Goal: Task Accomplishment & Management: Complete application form

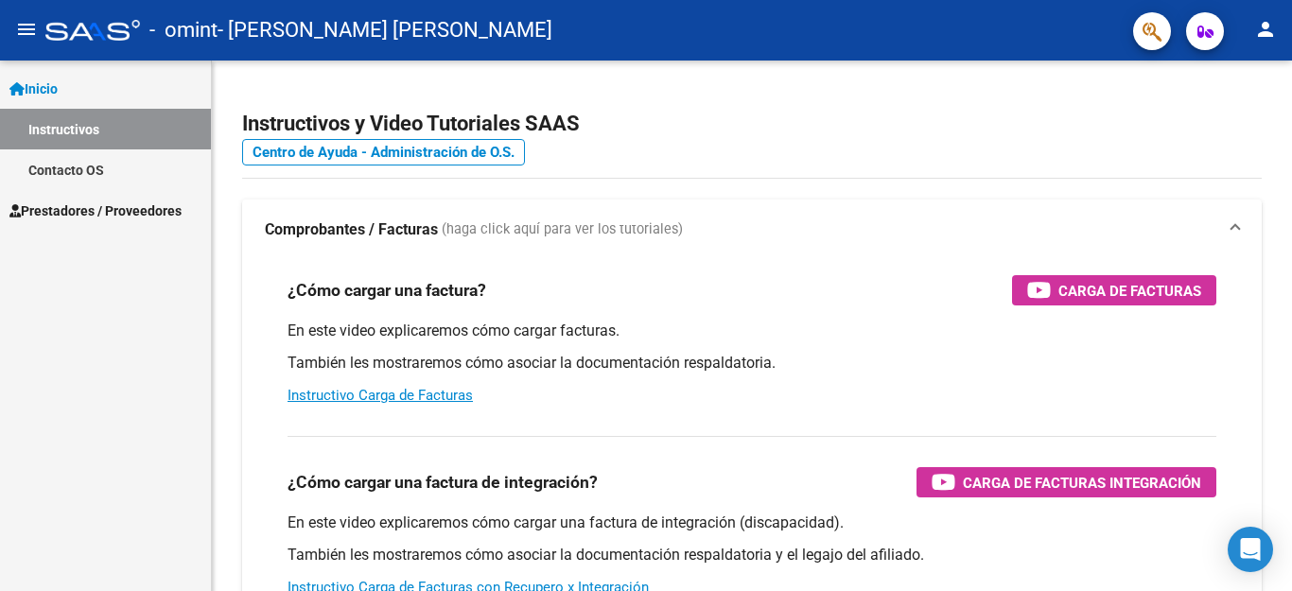
click at [90, 222] on link "Prestadores / Proveedores" at bounding box center [105, 210] width 211 height 41
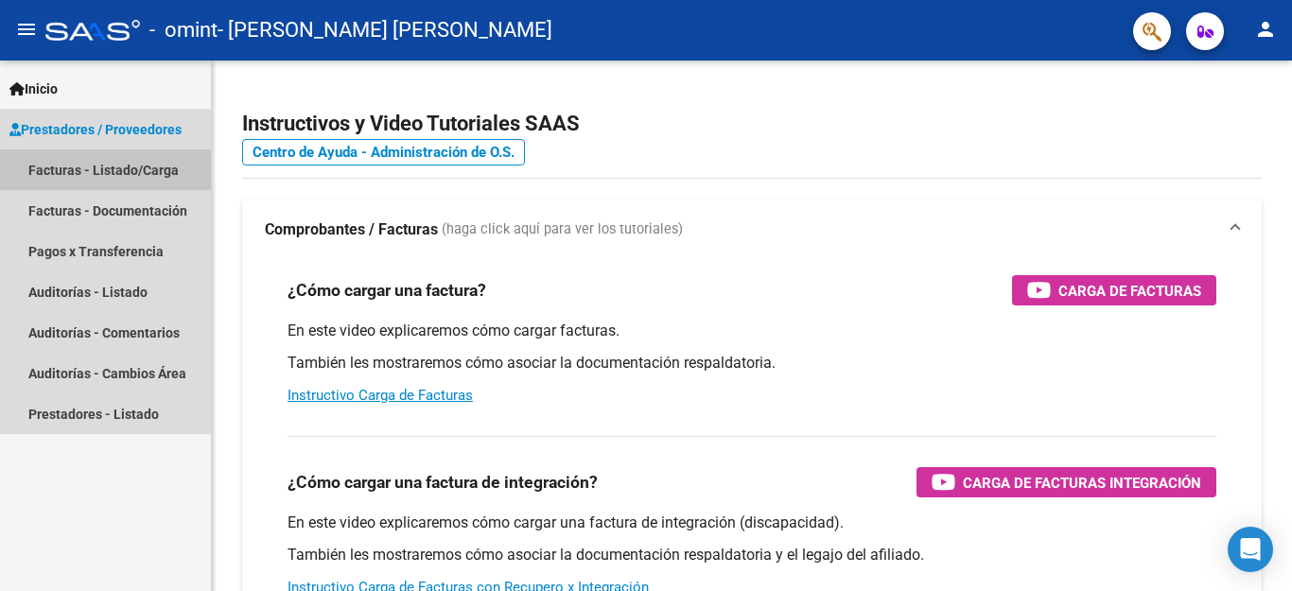
click at [110, 173] on link "Facturas - Listado/Carga" at bounding box center [105, 169] width 211 height 41
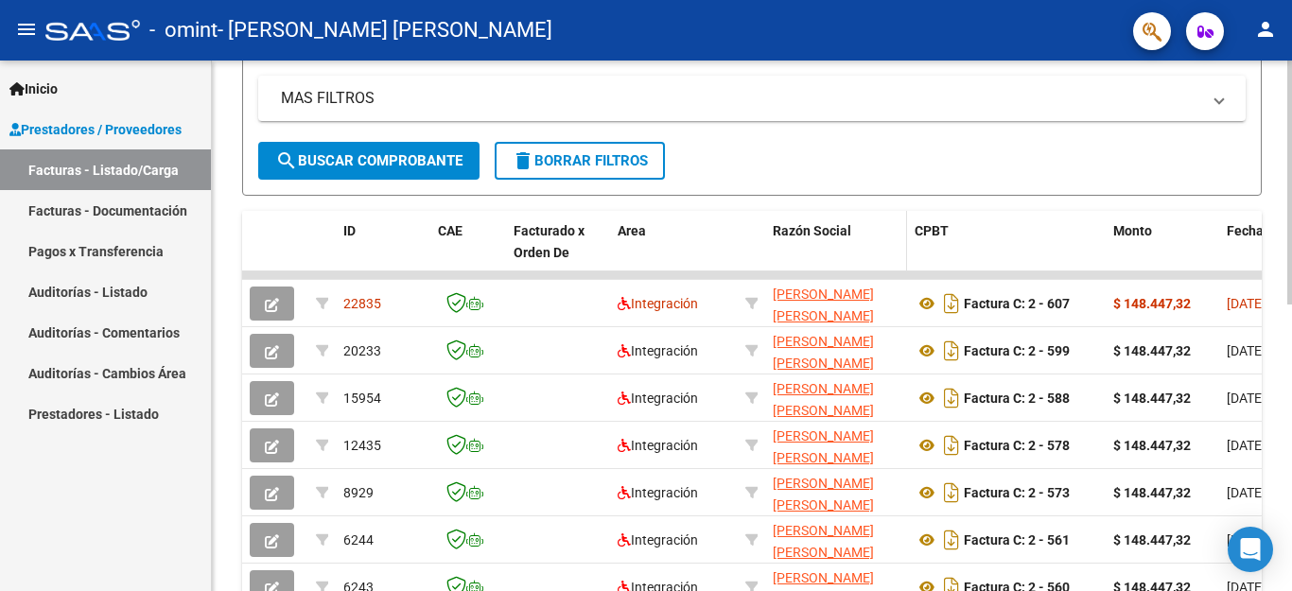
scroll to position [473, 0]
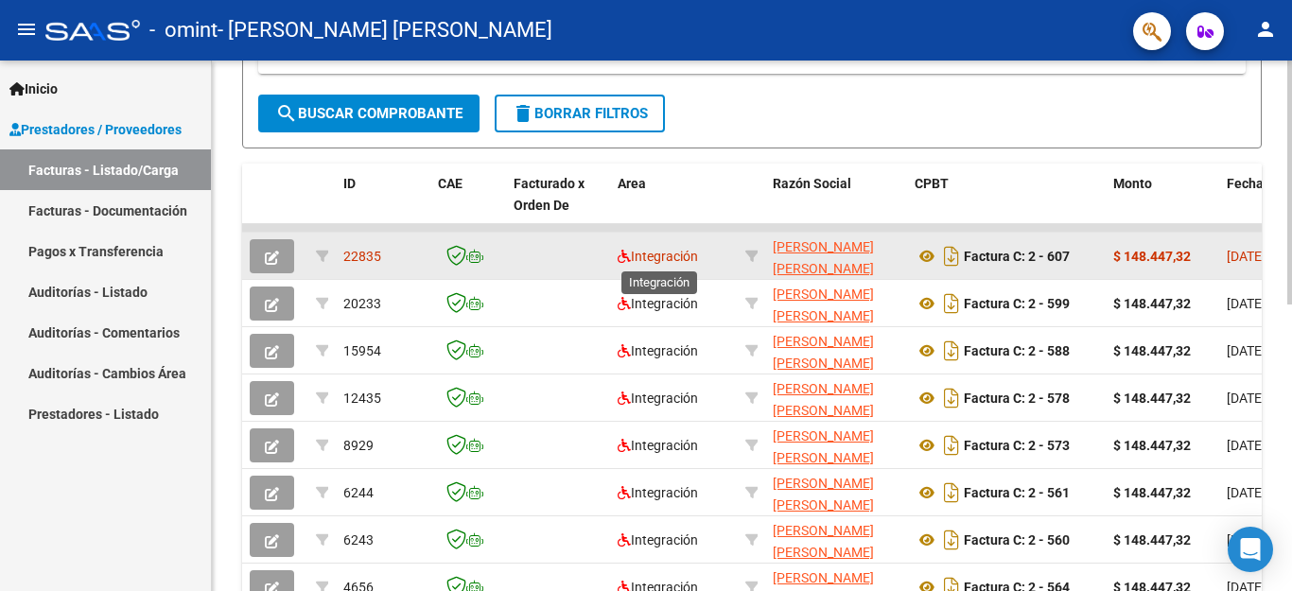
click at [652, 252] on span "Integración" at bounding box center [657, 256] width 80 height 15
click at [653, 253] on span "Integración" at bounding box center [657, 256] width 80 height 15
click at [277, 249] on span "button" at bounding box center [272, 256] width 14 height 17
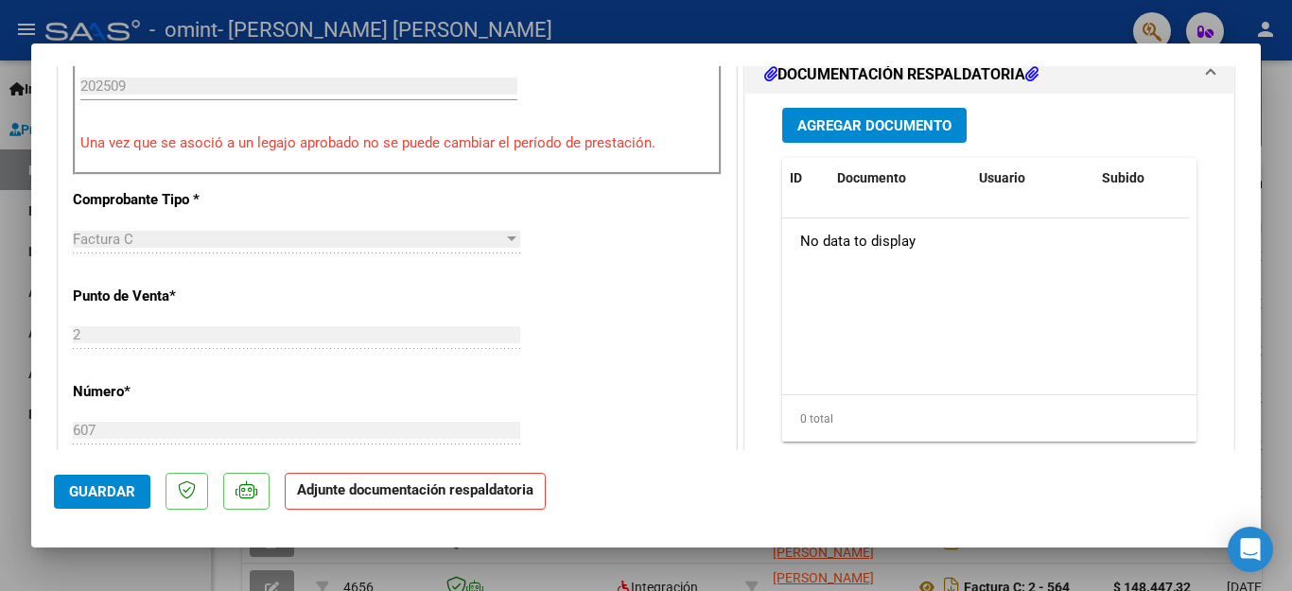
scroll to position [378, 0]
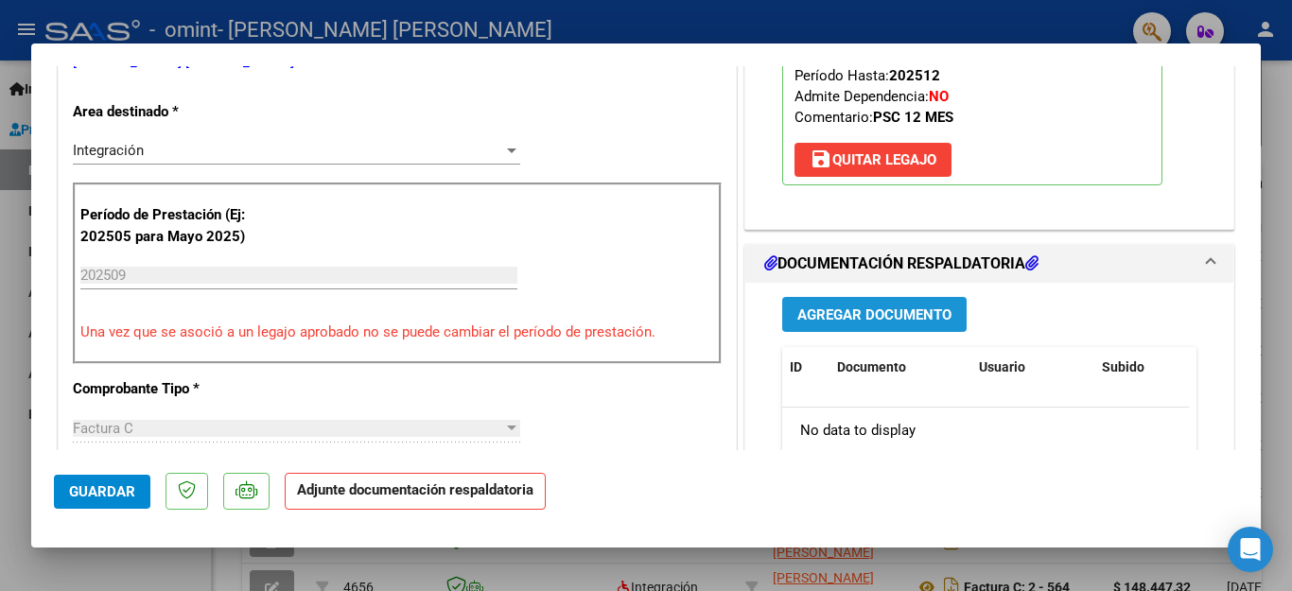
click at [885, 320] on span "Agregar Documento" at bounding box center [874, 314] width 154 height 17
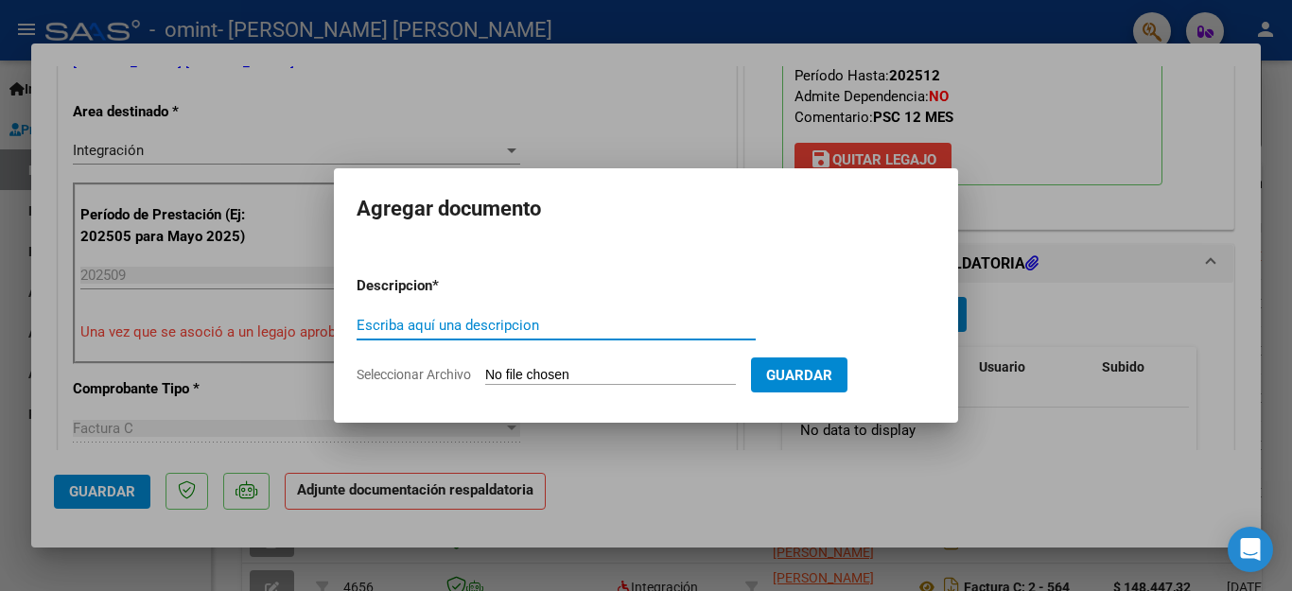
click at [584, 325] on input "Escriba aquí una descripcion" at bounding box center [555, 325] width 399 height 17
click at [583, 374] on input "Seleccionar Archivo" at bounding box center [610, 376] width 251 height 18
type input "C:\fakepath\Planilla de asistencia - PSICOLOGIA.pdf"
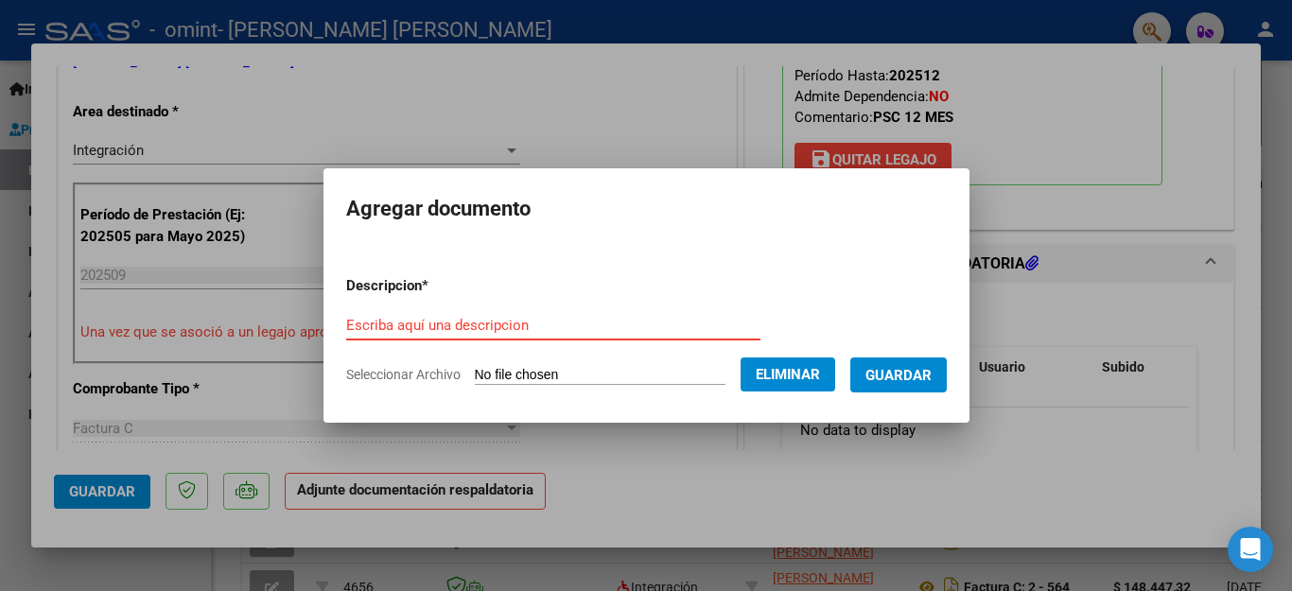
click at [432, 329] on input "Escriba aquí una descripcion" at bounding box center [553, 325] width 414 height 17
type input "planilla de asistencia"
click at [918, 378] on span "Guardar" at bounding box center [898, 375] width 66 height 17
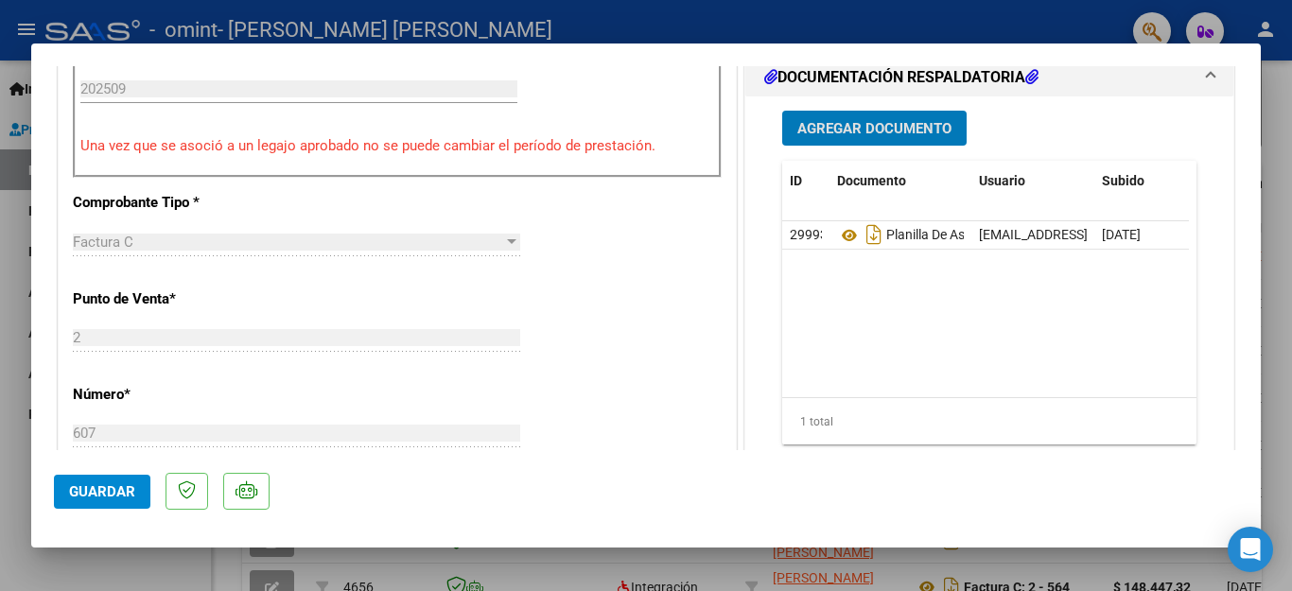
scroll to position [567, 0]
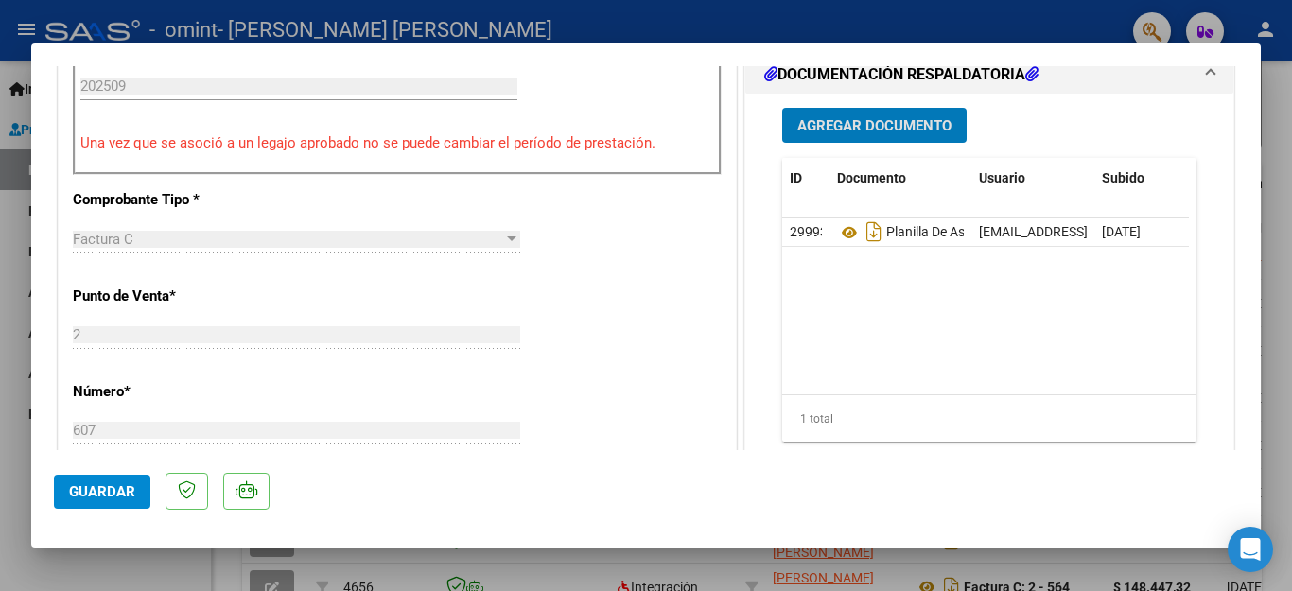
click at [123, 492] on span "Guardar" at bounding box center [102, 491] width 66 height 17
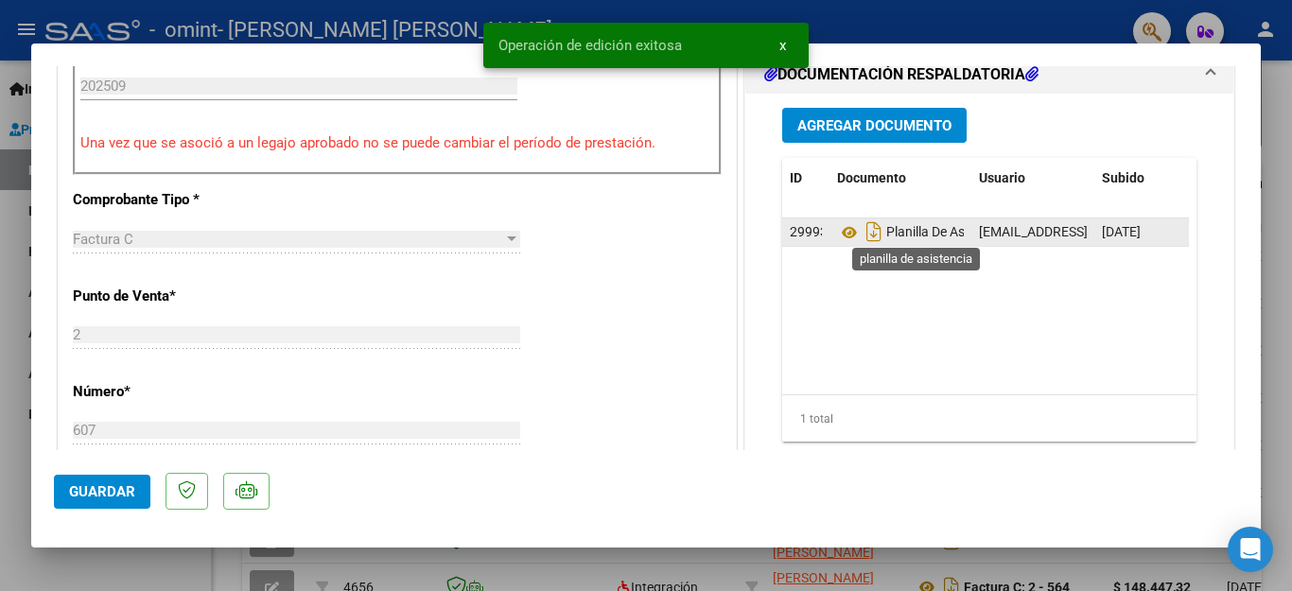
click at [900, 237] on span "Planilla De Asistencia" at bounding box center [923, 232] width 173 height 15
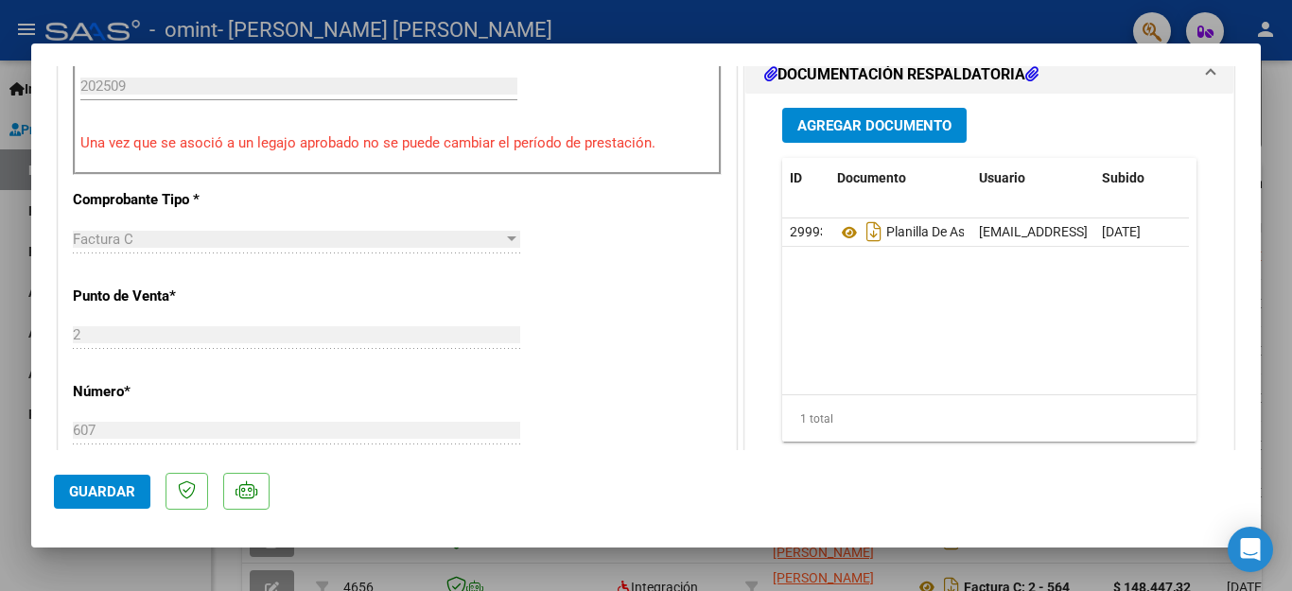
click at [1262, 88] on div at bounding box center [646, 295] width 1292 height 591
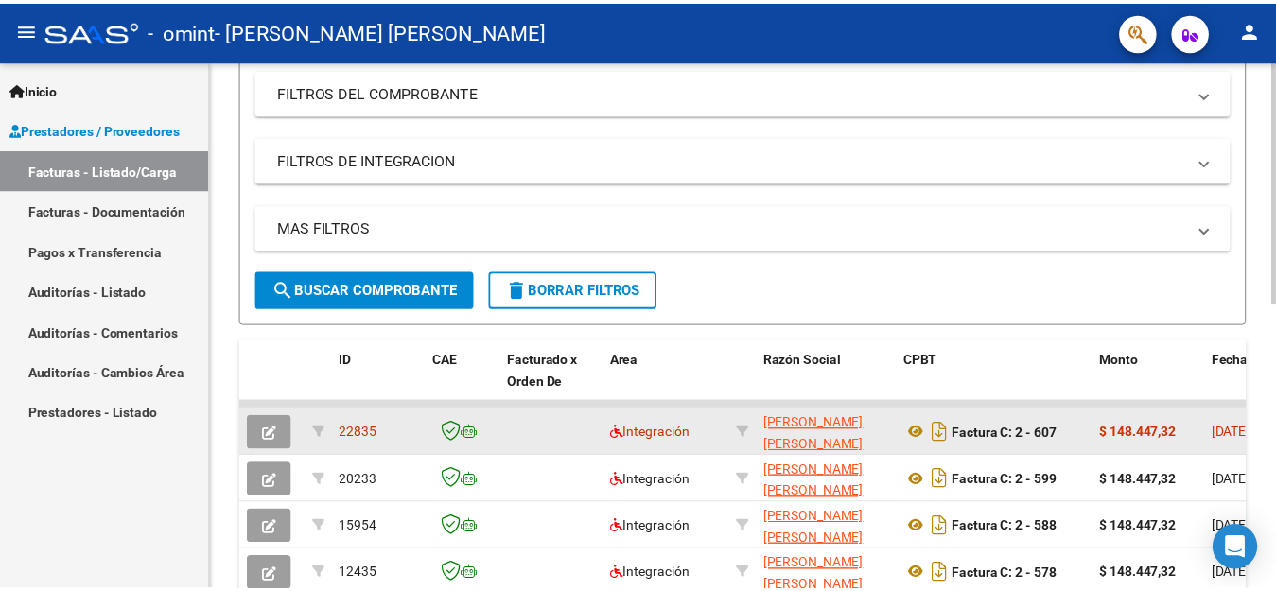
scroll to position [378, 0]
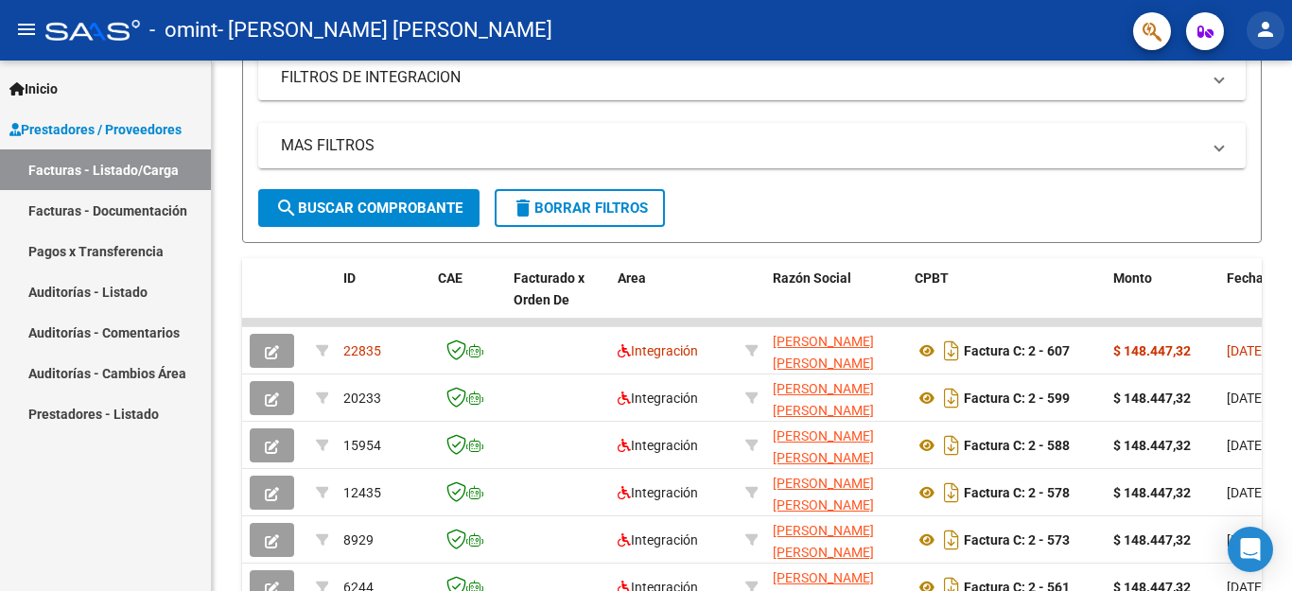
click at [1262, 28] on mat-icon "person" at bounding box center [1265, 29] width 23 height 23
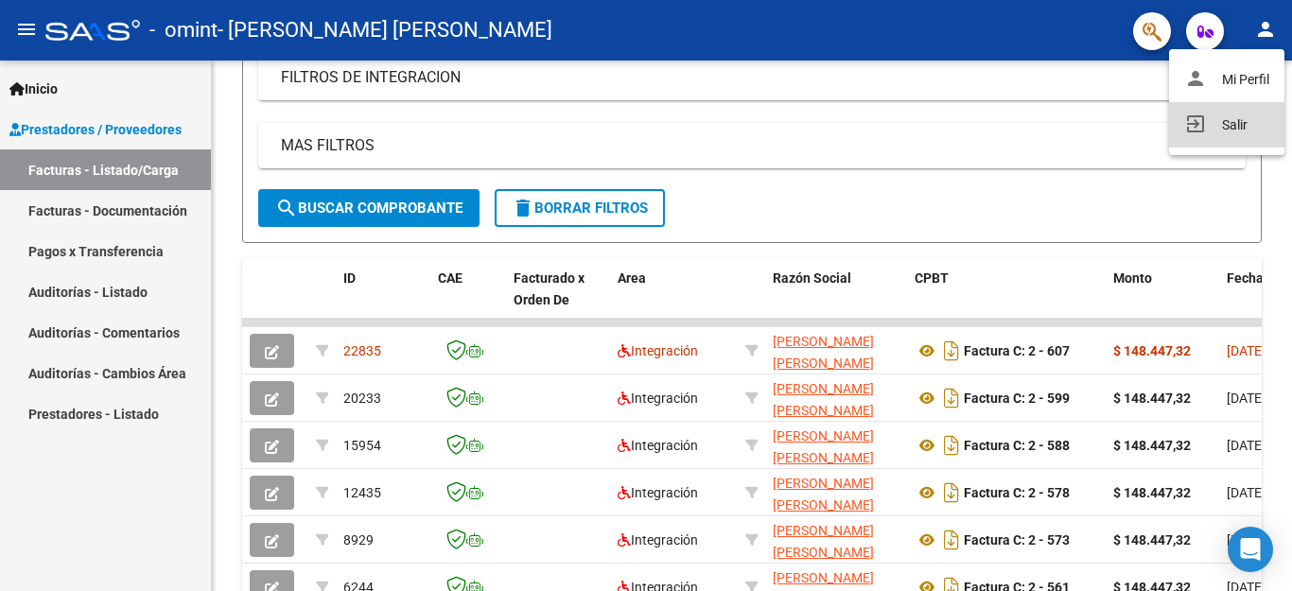
click at [1208, 129] on button "exit_to_app Salir" at bounding box center [1226, 124] width 115 height 45
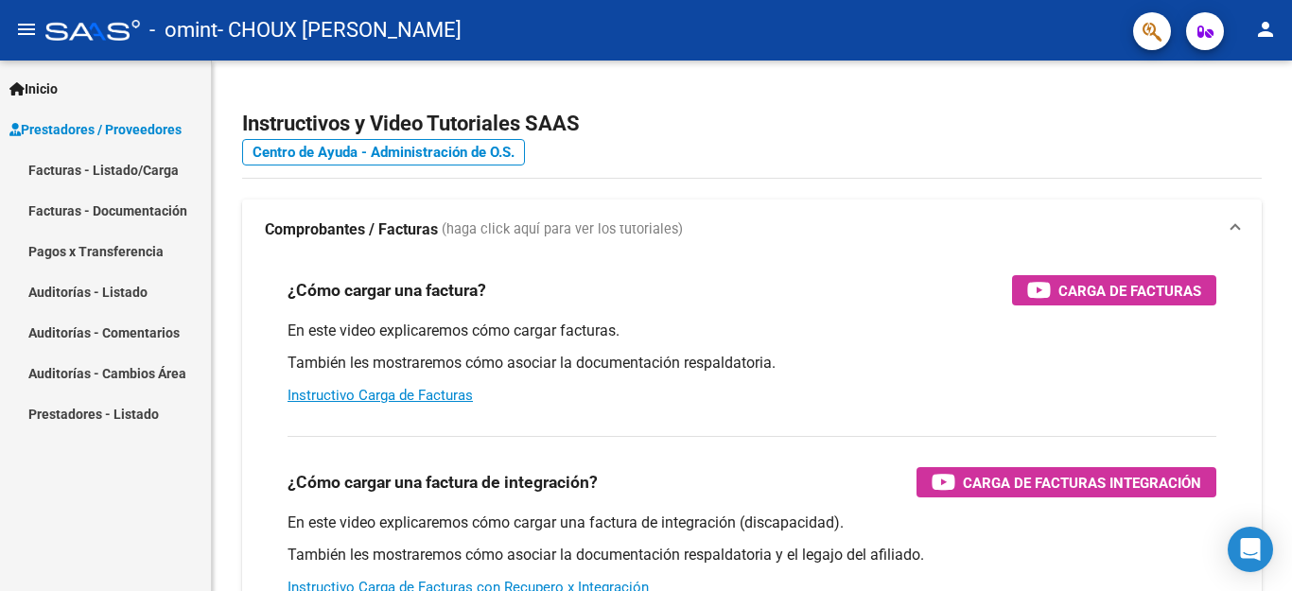
click at [142, 168] on link "Facturas - Listado/Carga" at bounding box center [105, 169] width 211 height 41
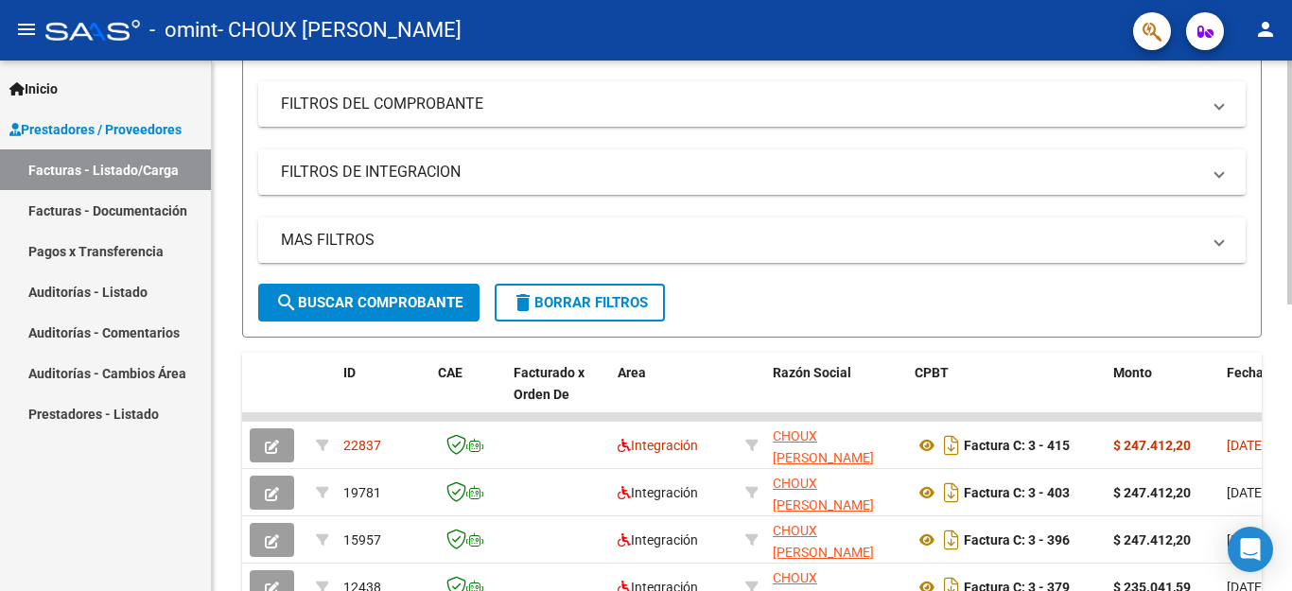
scroll to position [378, 0]
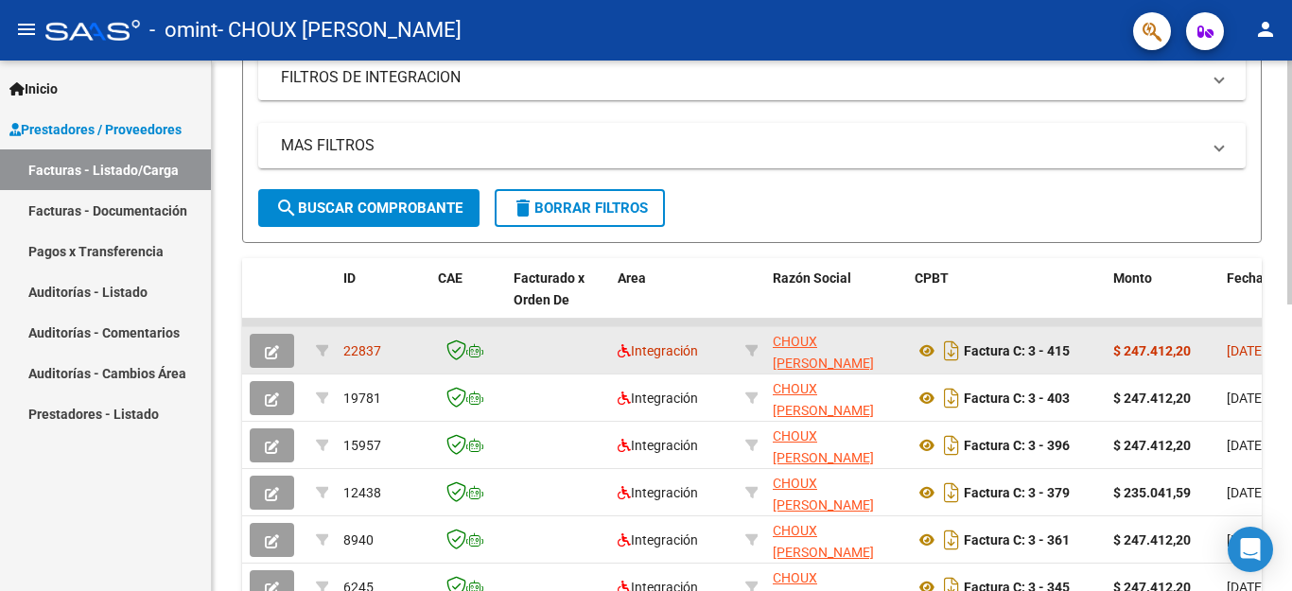
click at [266, 351] on icon "button" at bounding box center [272, 352] width 14 height 14
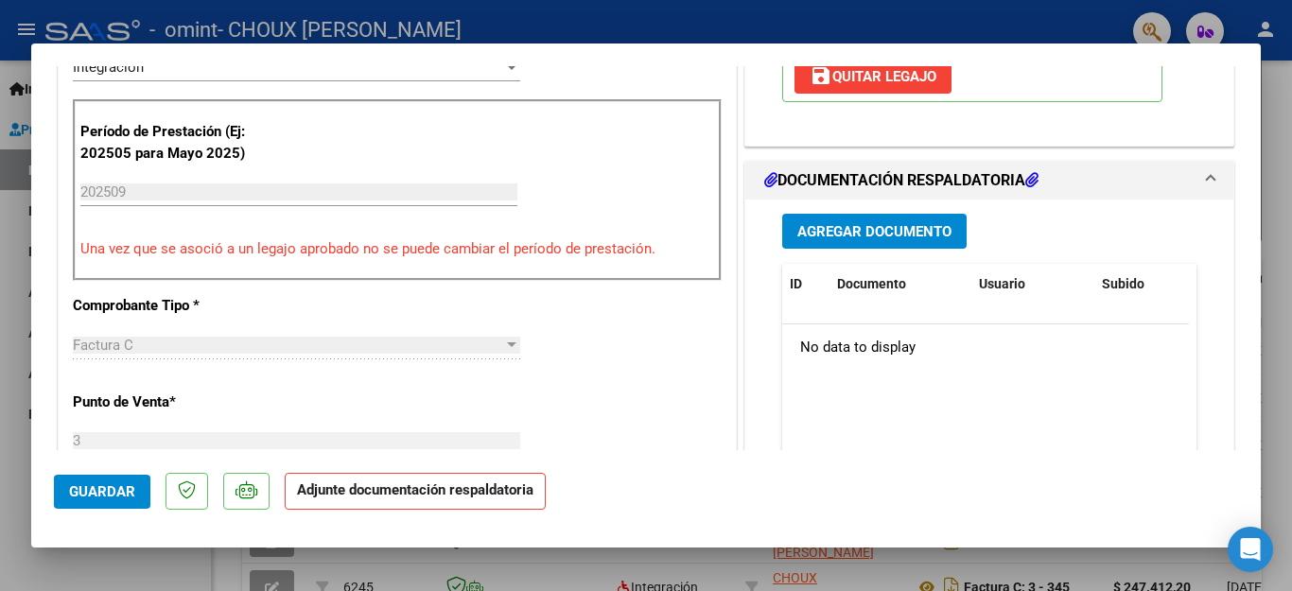
scroll to position [473, 0]
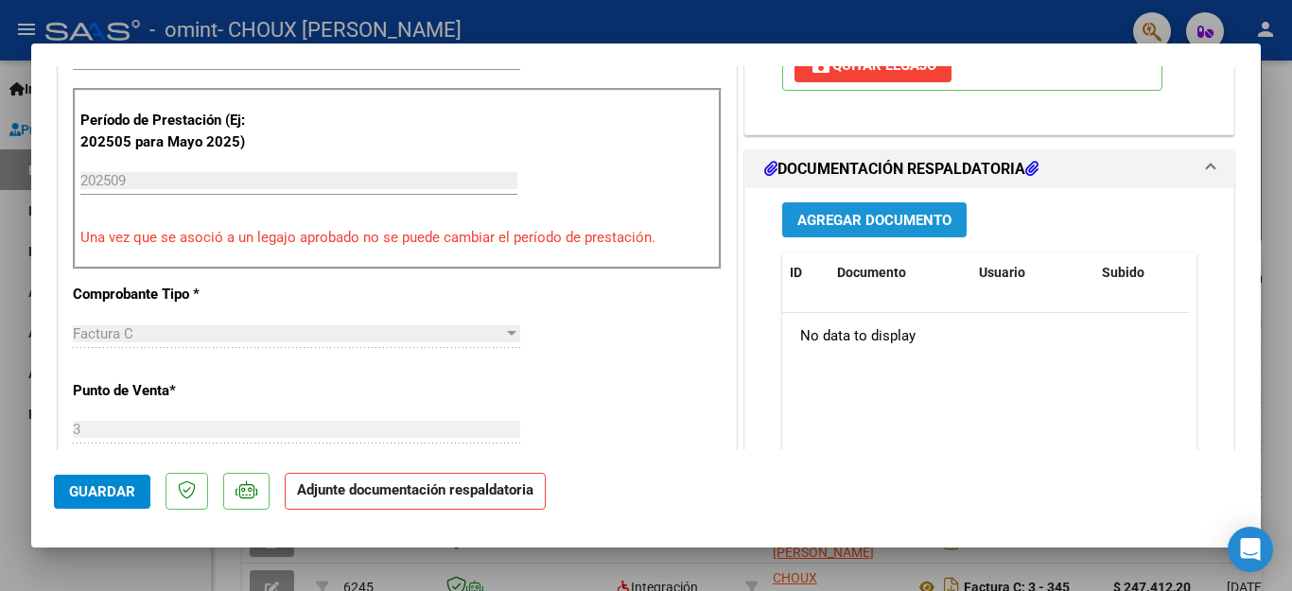
click at [879, 226] on span "Agregar Documento" at bounding box center [874, 220] width 154 height 17
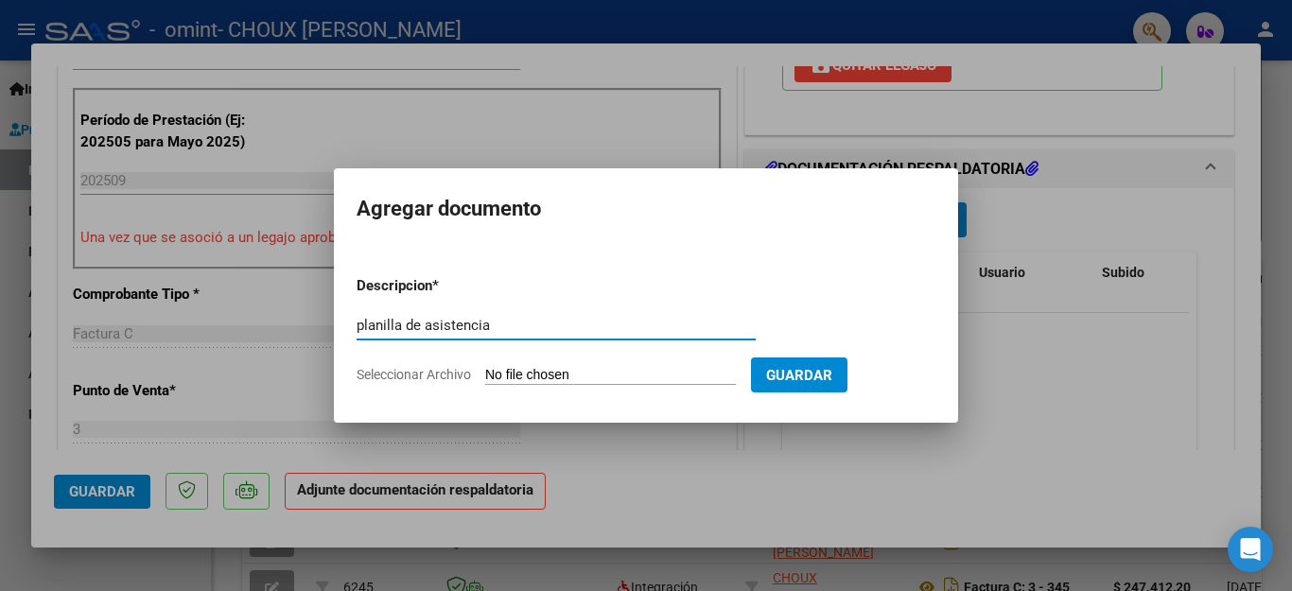
type input "planilla de asistencia"
click at [555, 381] on input "Seleccionar Archivo" at bounding box center [610, 376] width 251 height 18
type input "C:\fakepath\Planilla de asistencia - PSICOPEDAGOGIA.pdf"
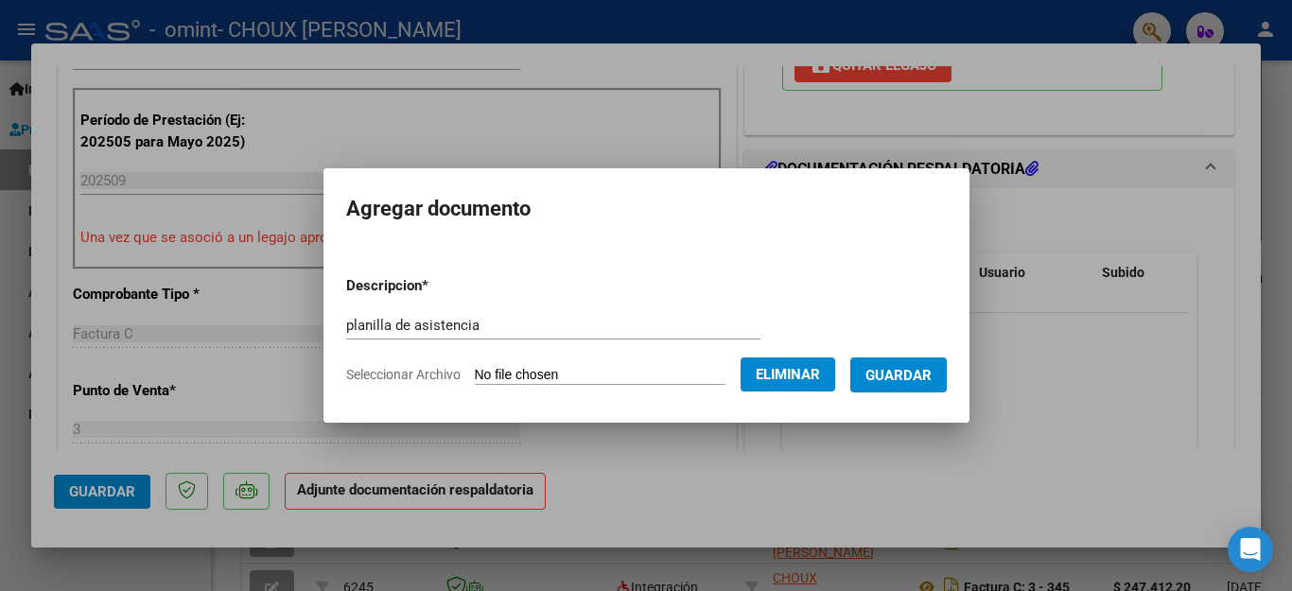
click at [905, 367] on span "Guardar" at bounding box center [898, 375] width 66 height 17
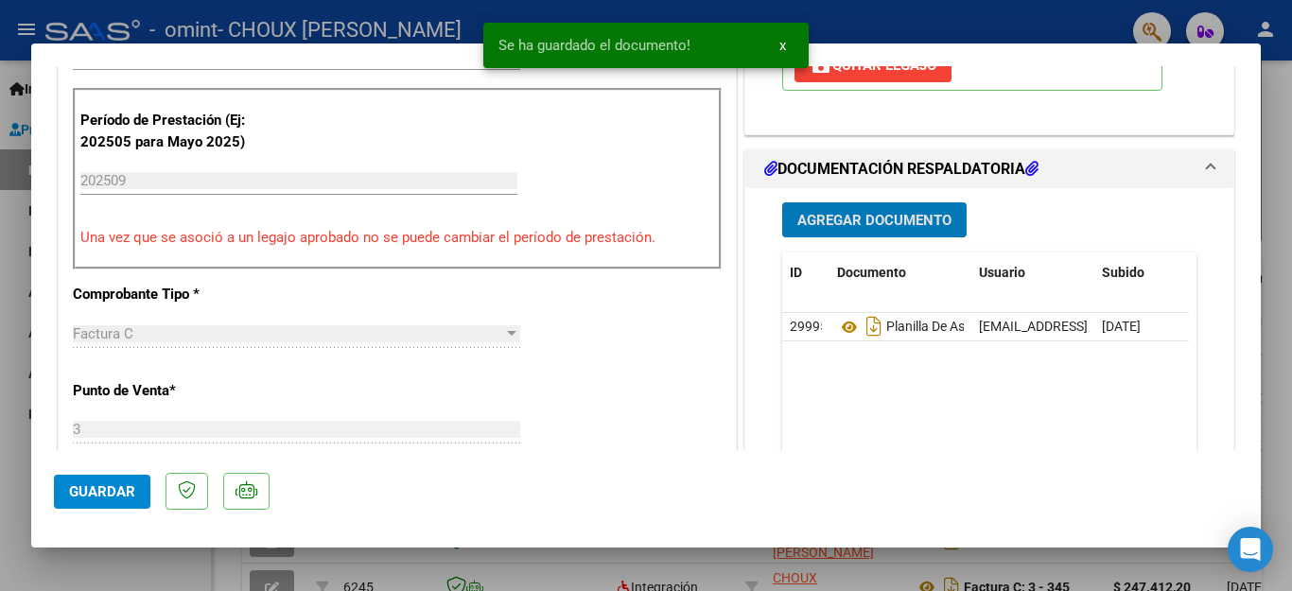
click at [96, 489] on span "Guardar" at bounding box center [102, 491] width 66 height 17
click at [1273, 76] on div at bounding box center [646, 295] width 1292 height 591
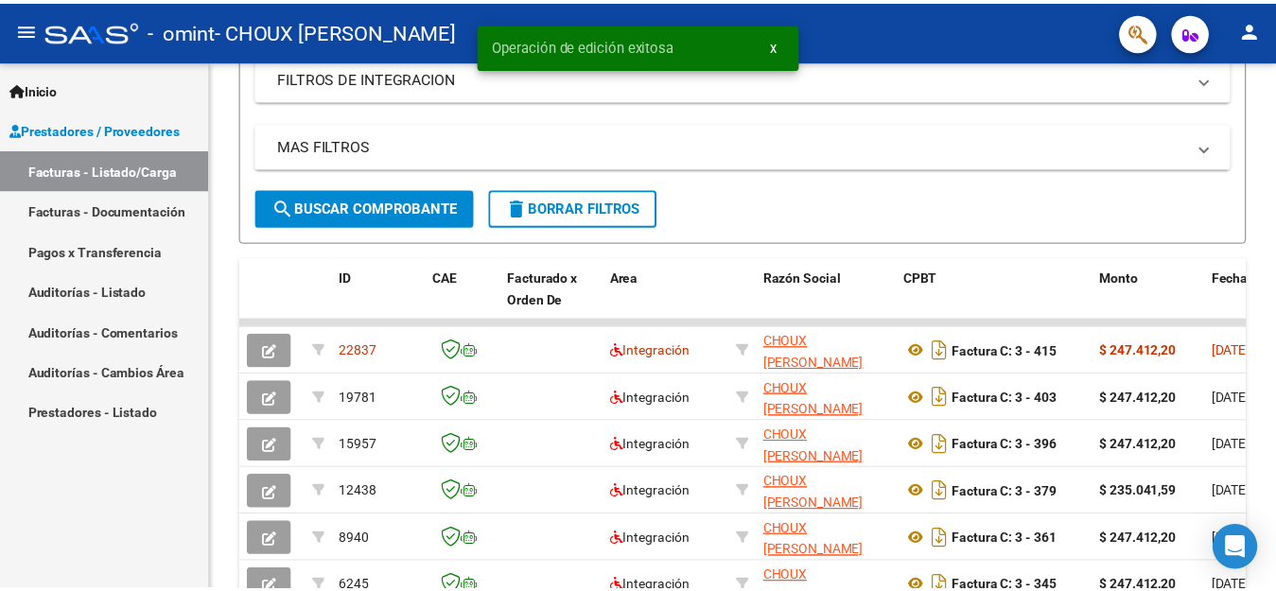
scroll to position [378, 0]
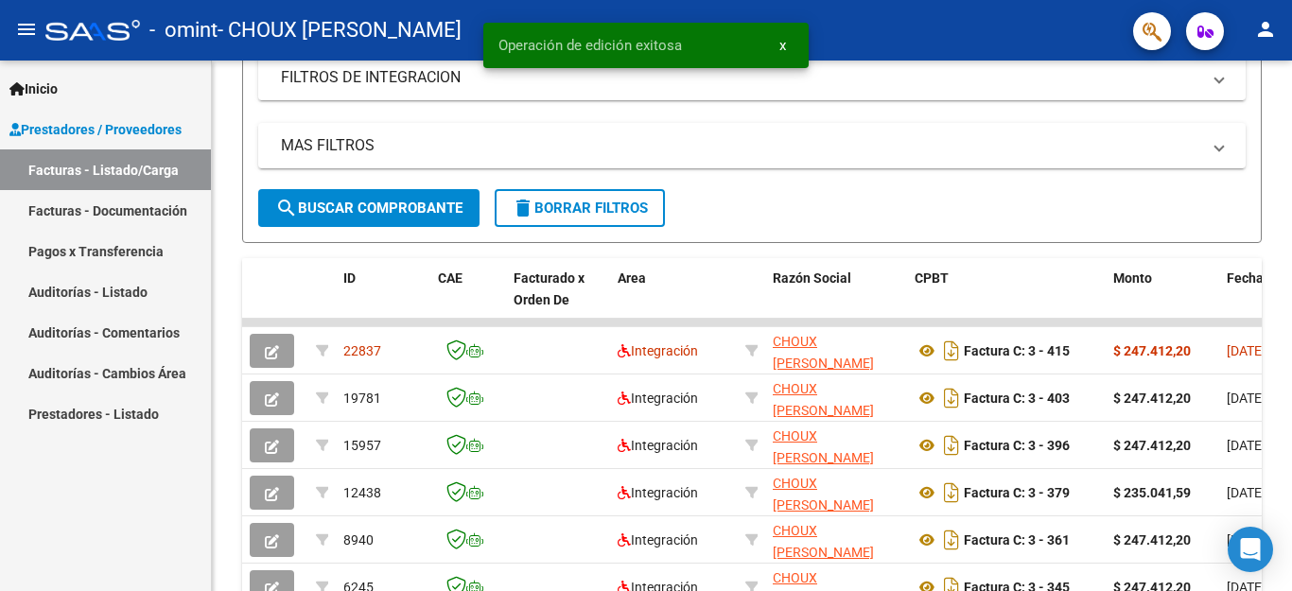
click at [1262, 35] on mat-icon "person" at bounding box center [1265, 29] width 23 height 23
click at [1212, 126] on button "exit_to_app Salir" at bounding box center [1226, 124] width 115 height 45
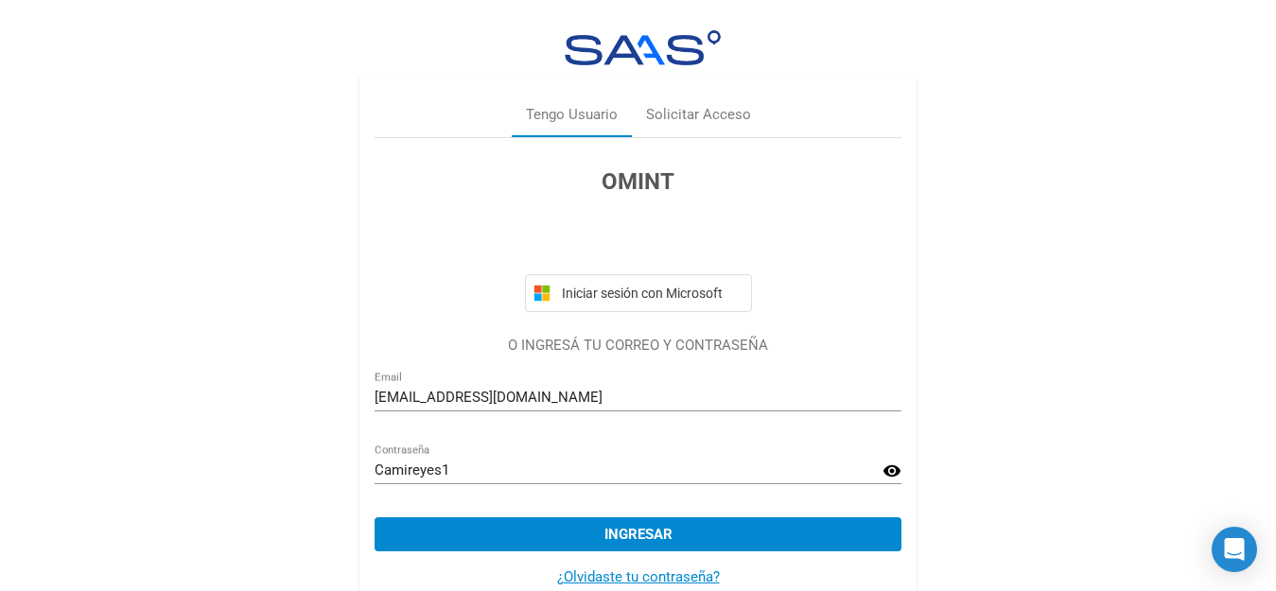
click at [595, 522] on button "Ingresar" at bounding box center [637, 534] width 527 height 34
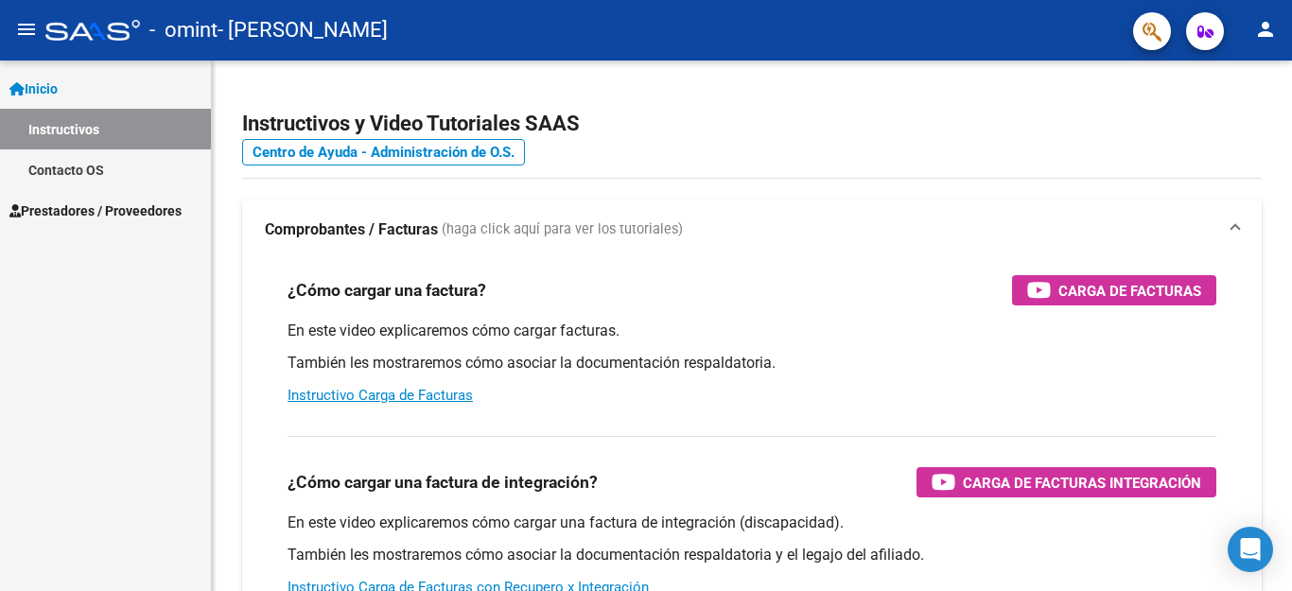
click at [152, 209] on span "Prestadores / Proveedores" at bounding box center [95, 210] width 172 height 21
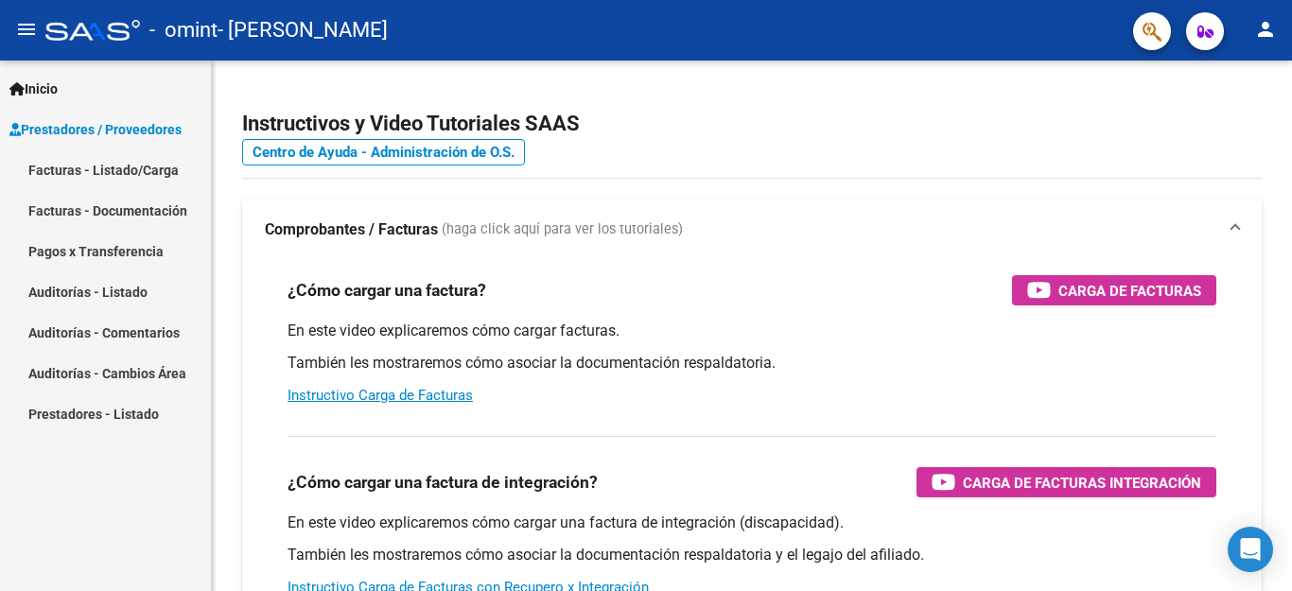
click at [143, 168] on link "Facturas - Listado/Carga" at bounding box center [105, 169] width 211 height 41
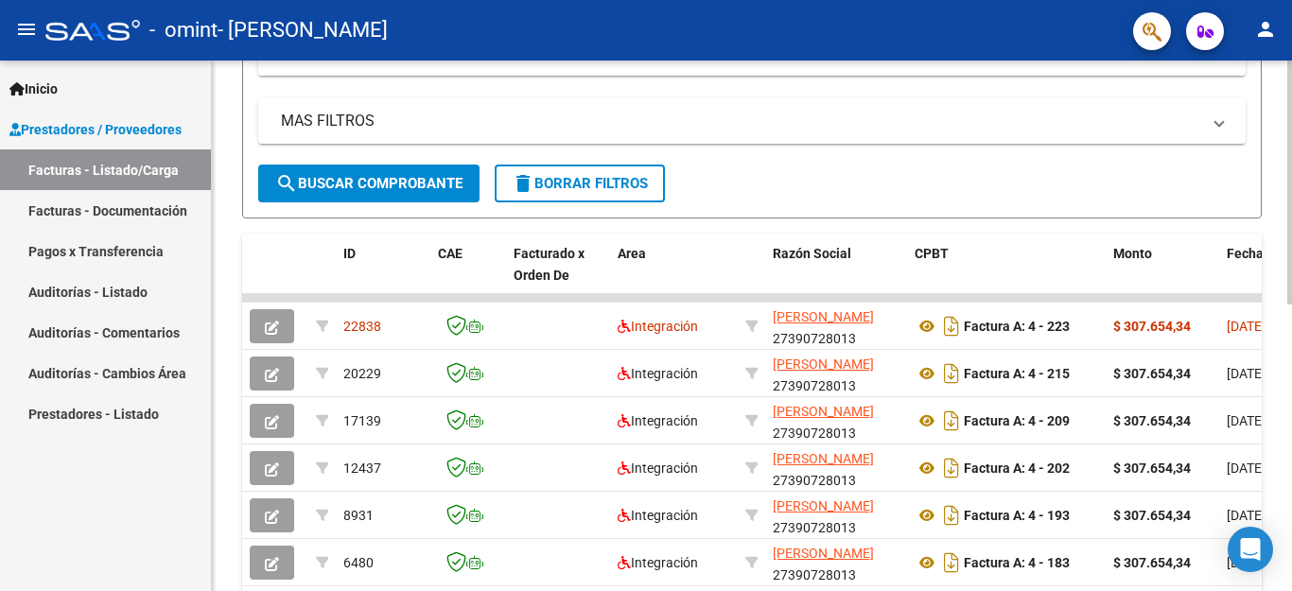
scroll to position [473, 0]
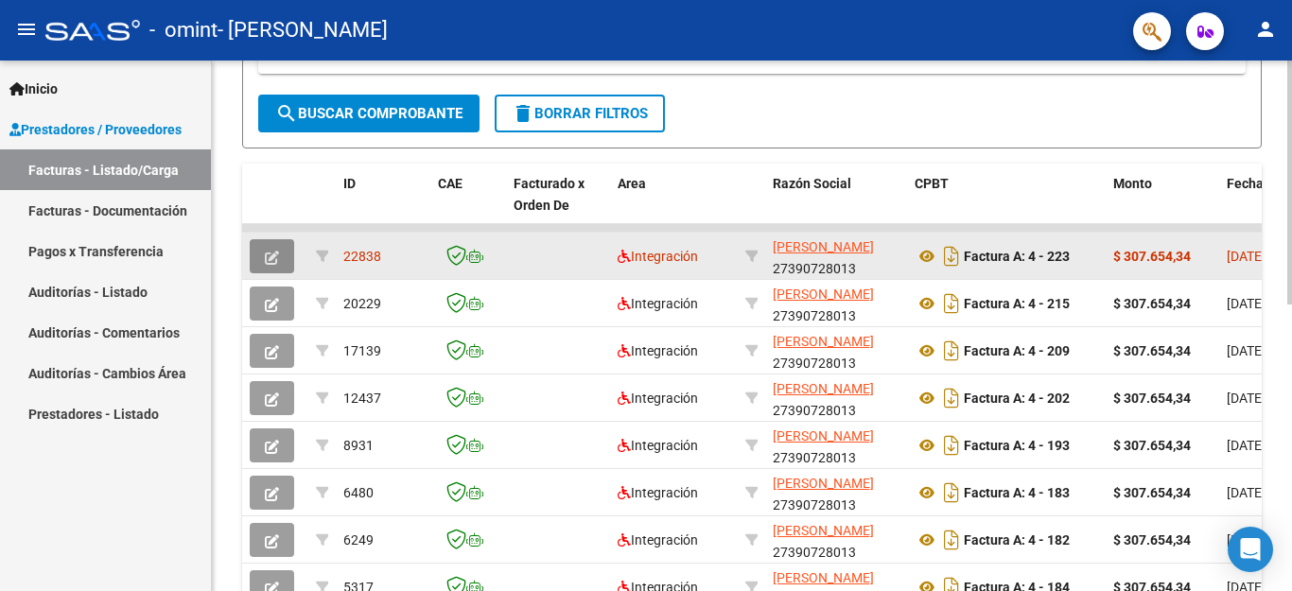
click at [269, 252] on icon "button" at bounding box center [272, 258] width 14 height 14
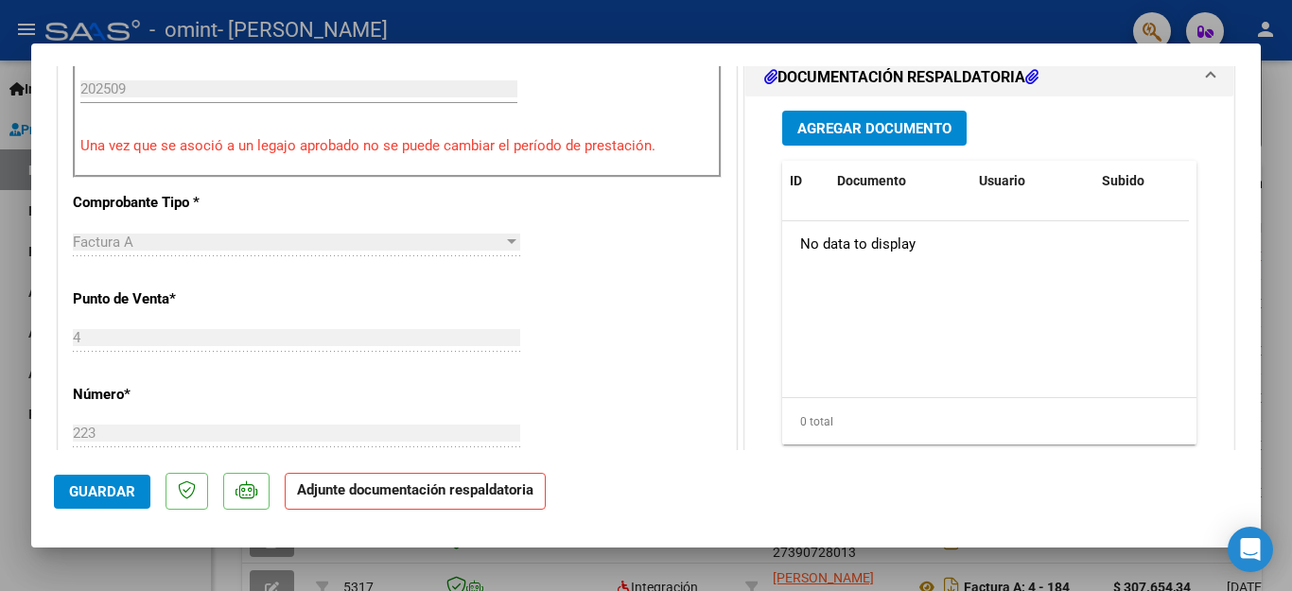
scroll to position [567, 0]
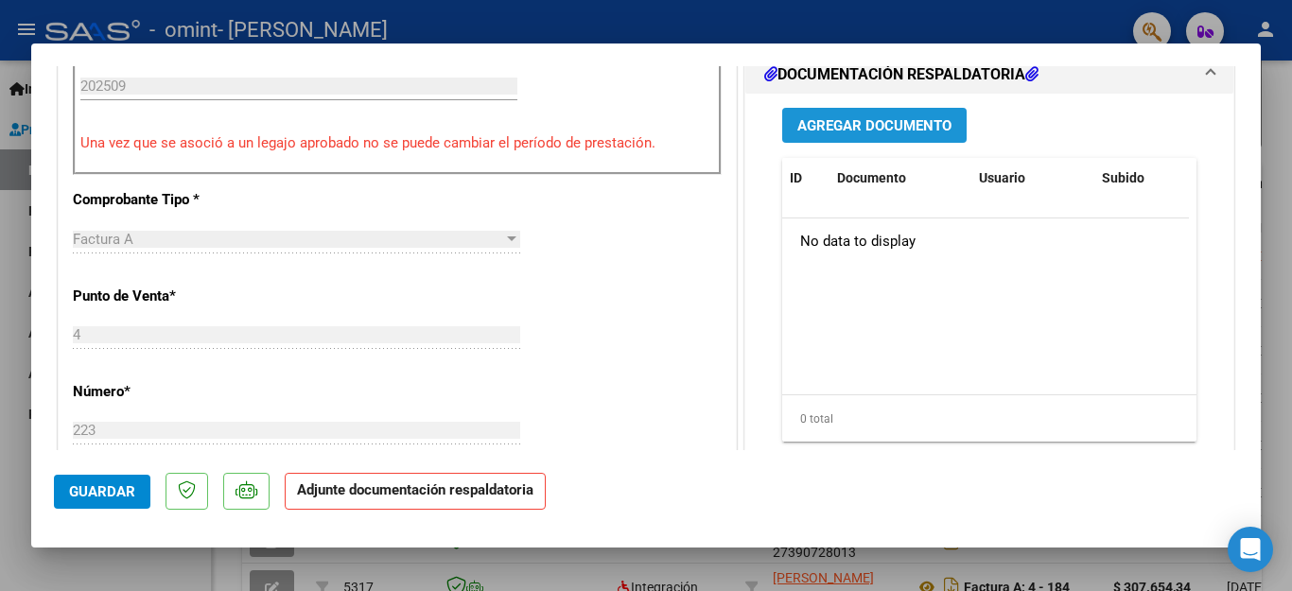
click at [925, 129] on span "Agregar Documento" at bounding box center [874, 125] width 154 height 17
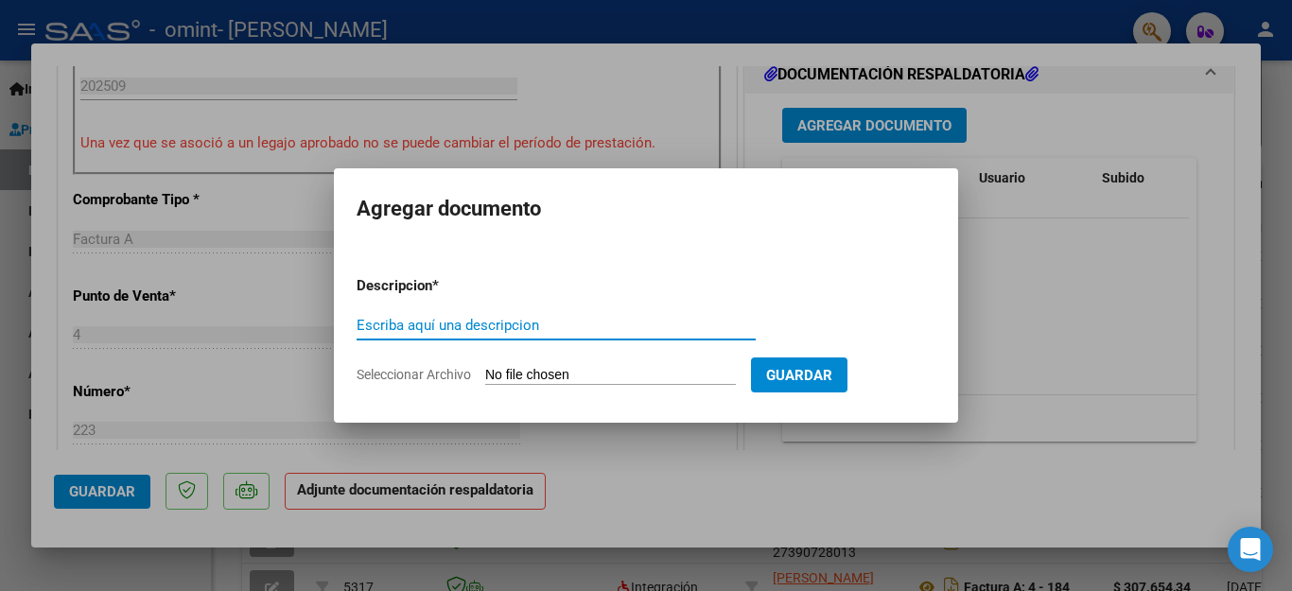
click at [602, 377] on input "Seleccionar Archivo" at bounding box center [610, 376] width 251 height 18
type input "C:\fakepath\Planilla de asistencia - MOD MAESTRA DE APOYO.pdf"
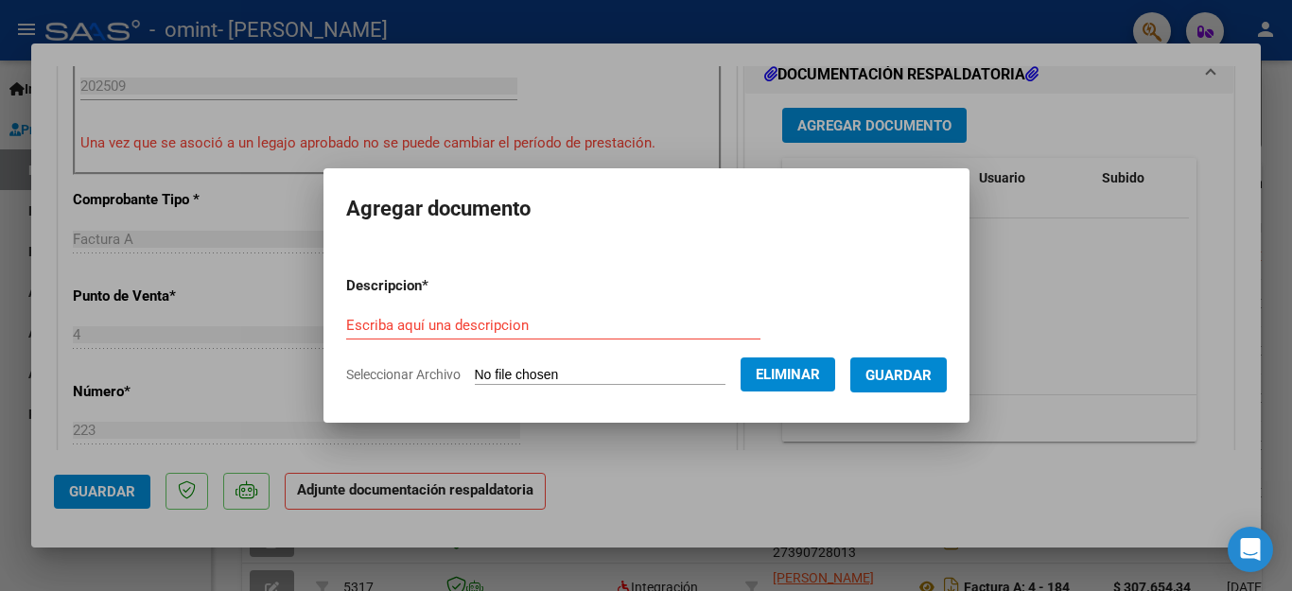
click at [433, 327] on input "Escriba aquí una descripcion" at bounding box center [553, 325] width 414 height 17
type input "planilla de asistencia"
click at [883, 369] on span "Guardar" at bounding box center [898, 375] width 66 height 17
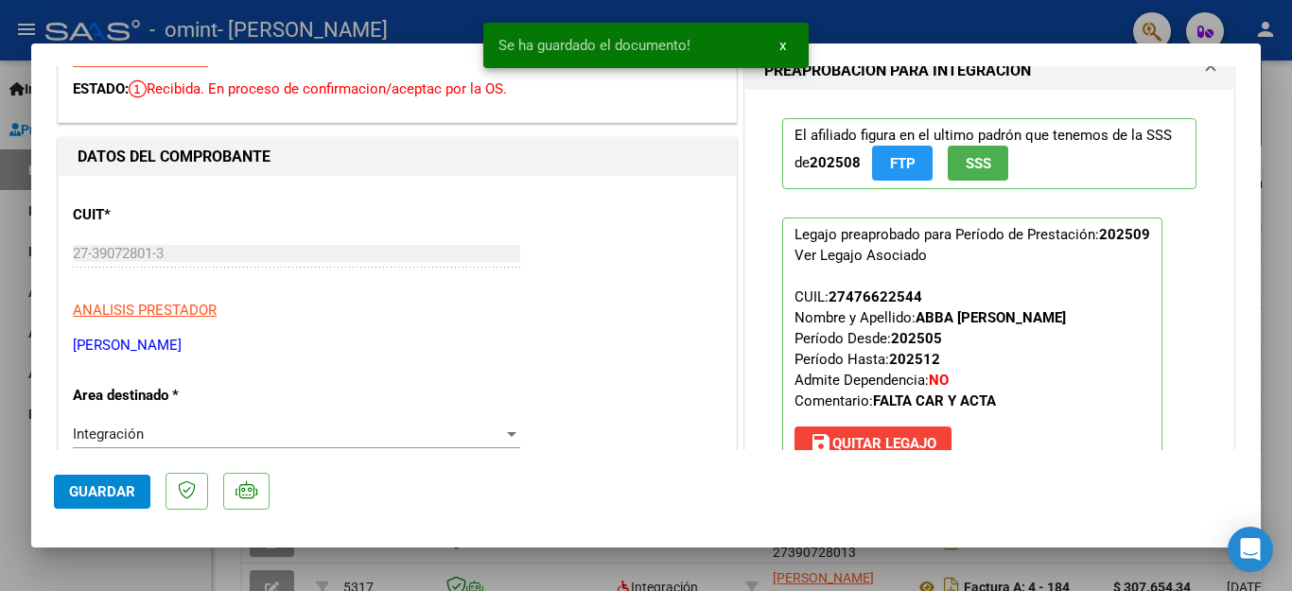
scroll to position [189, 0]
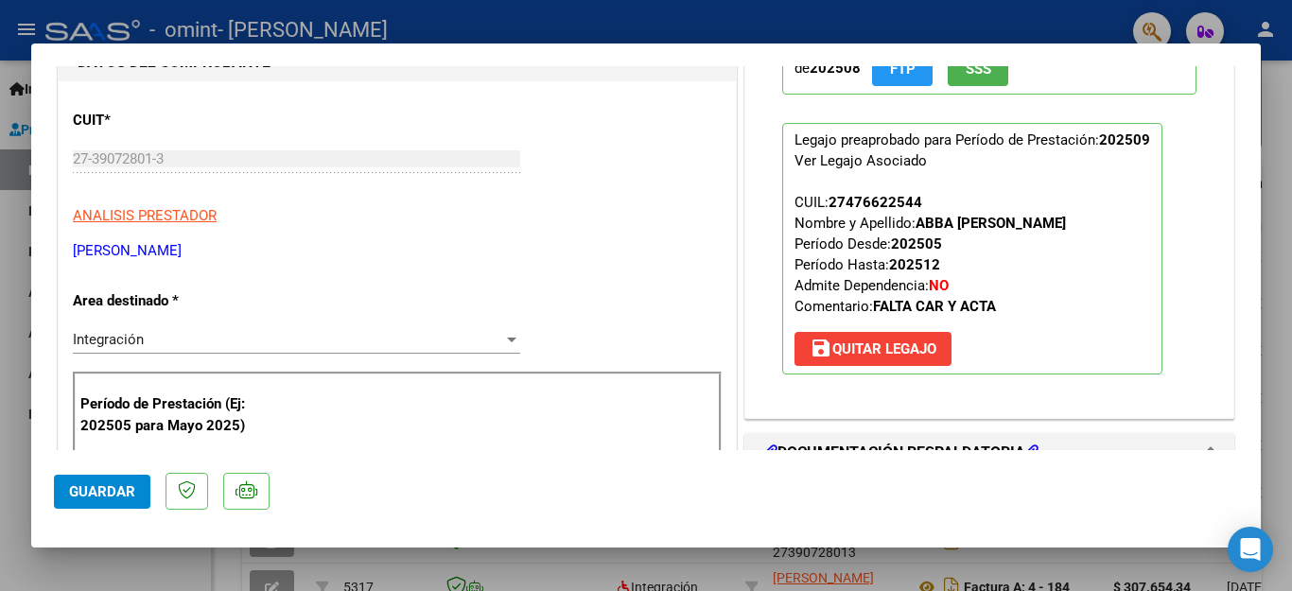
click at [1275, 97] on div at bounding box center [646, 295] width 1292 height 591
type input "$ 0,00"
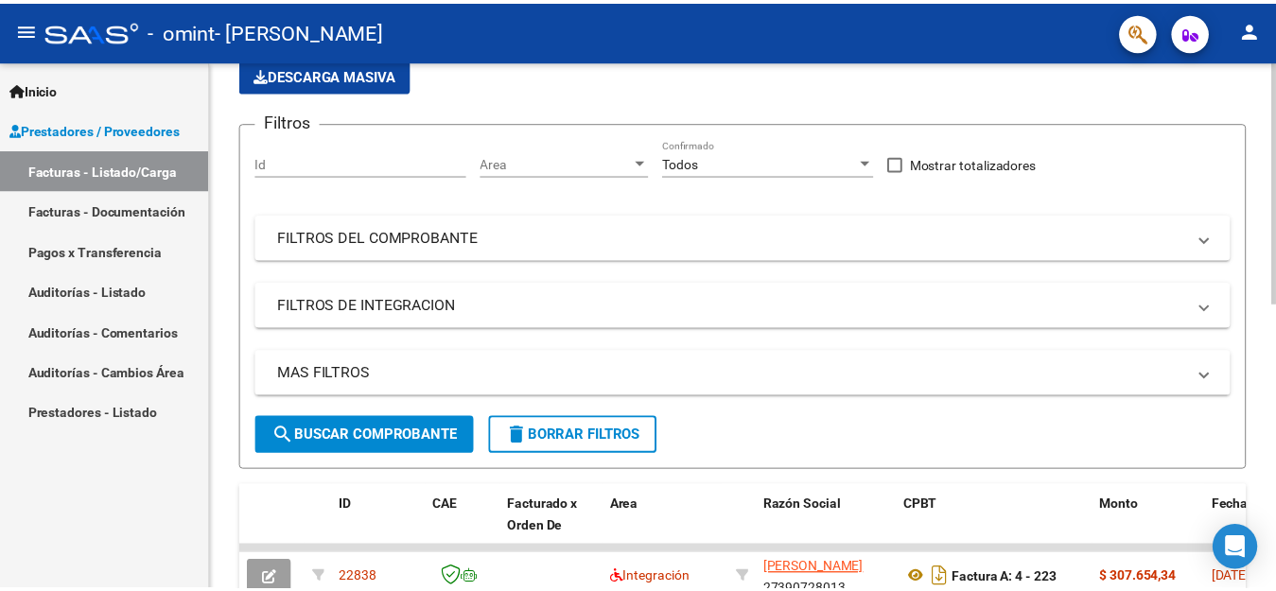
scroll to position [0, 0]
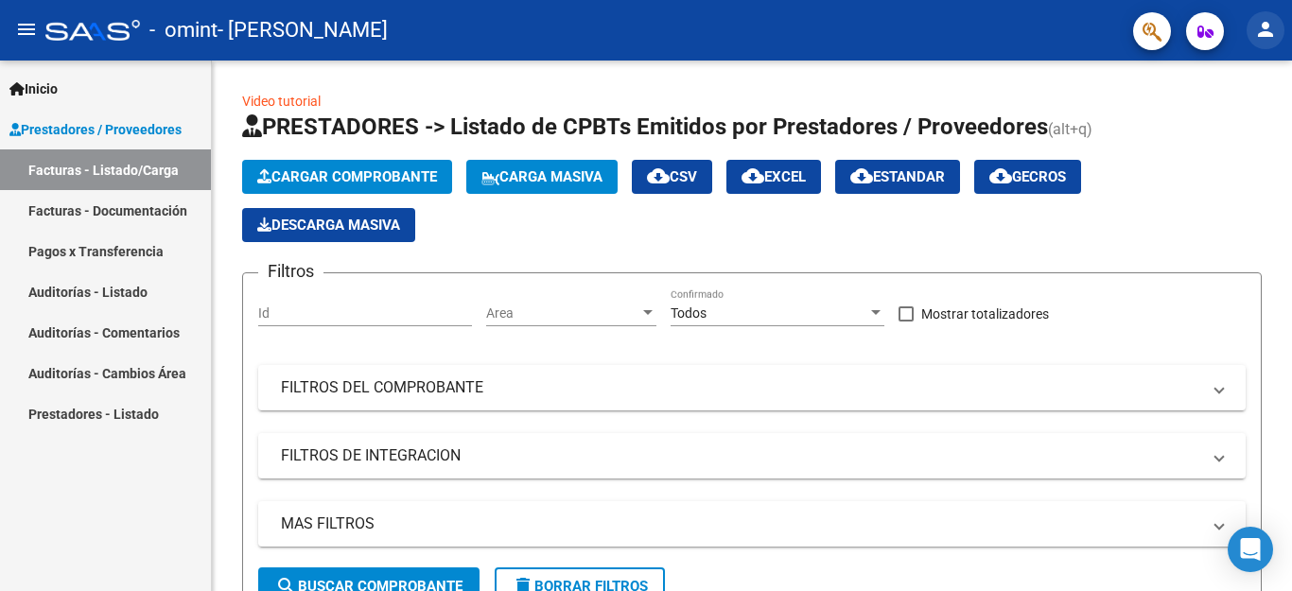
click at [1265, 25] on mat-icon "person" at bounding box center [1265, 29] width 23 height 23
click at [1243, 82] on button "person Mi Perfil" at bounding box center [1226, 79] width 115 height 45
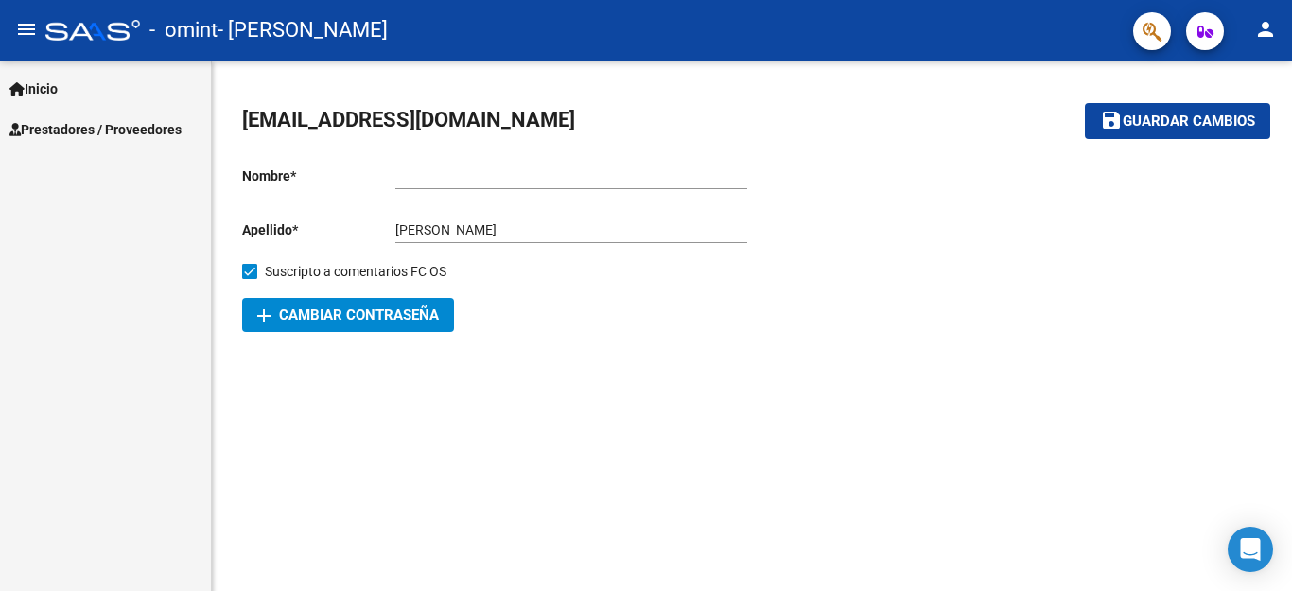
click at [159, 125] on span "Prestadores / Proveedores" at bounding box center [95, 129] width 172 height 21
click at [58, 88] on span "Inicio" at bounding box center [33, 88] width 48 height 21
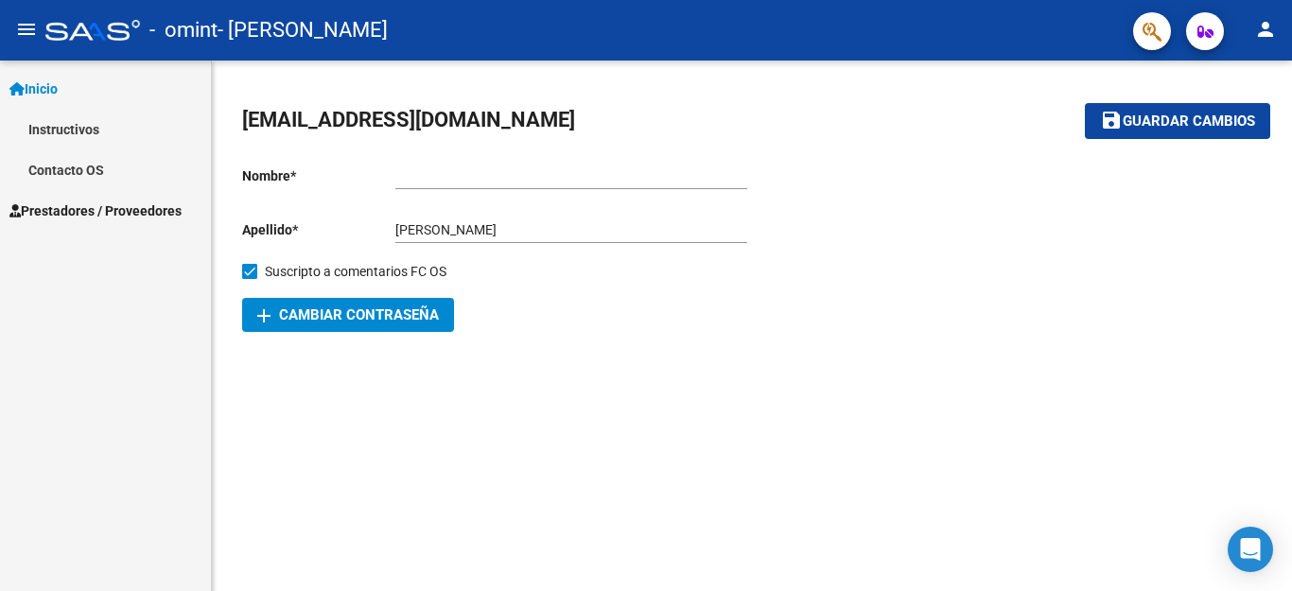
click at [25, 19] on mat-icon "menu" at bounding box center [26, 29] width 23 height 23
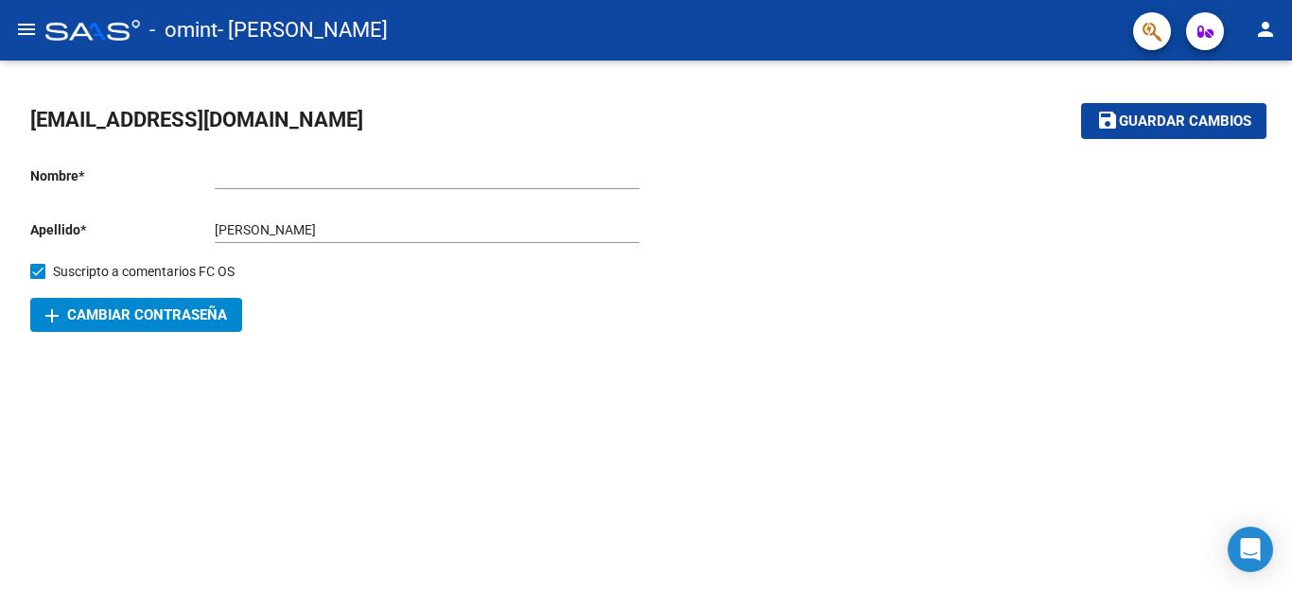
click at [25, 19] on mat-icon "menu" at bounding box center [26, 29] width 23 height 23
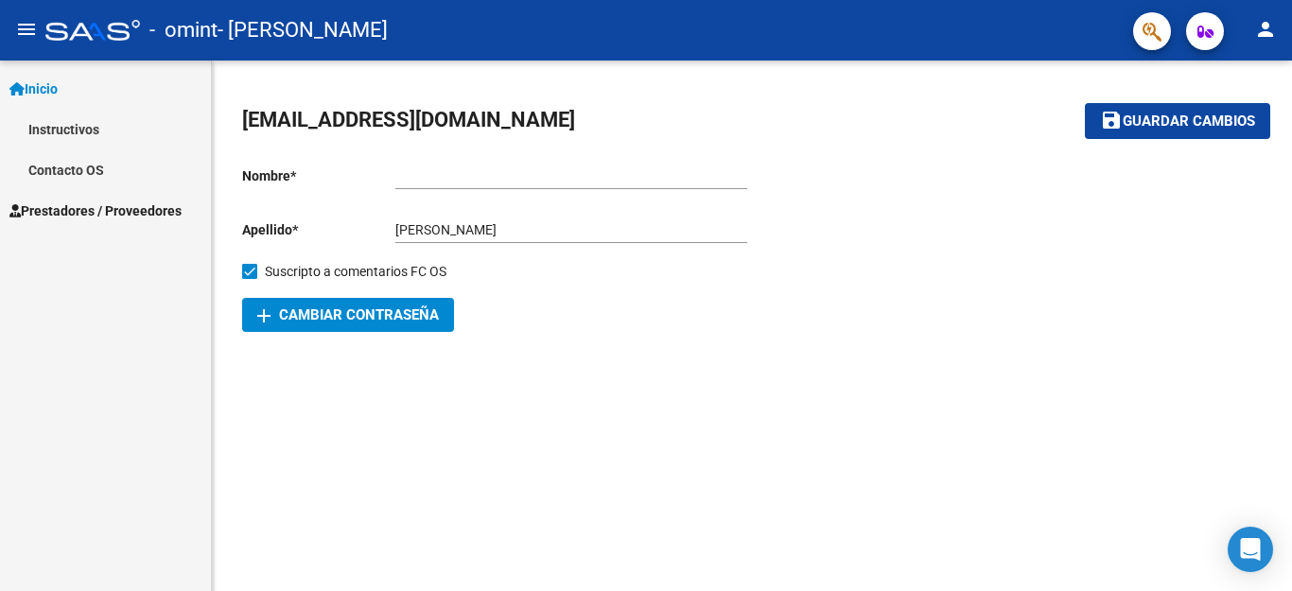
click at [1260, 19] on mat-icon "person" at bounding box center [1265, 29] width 23 height 23
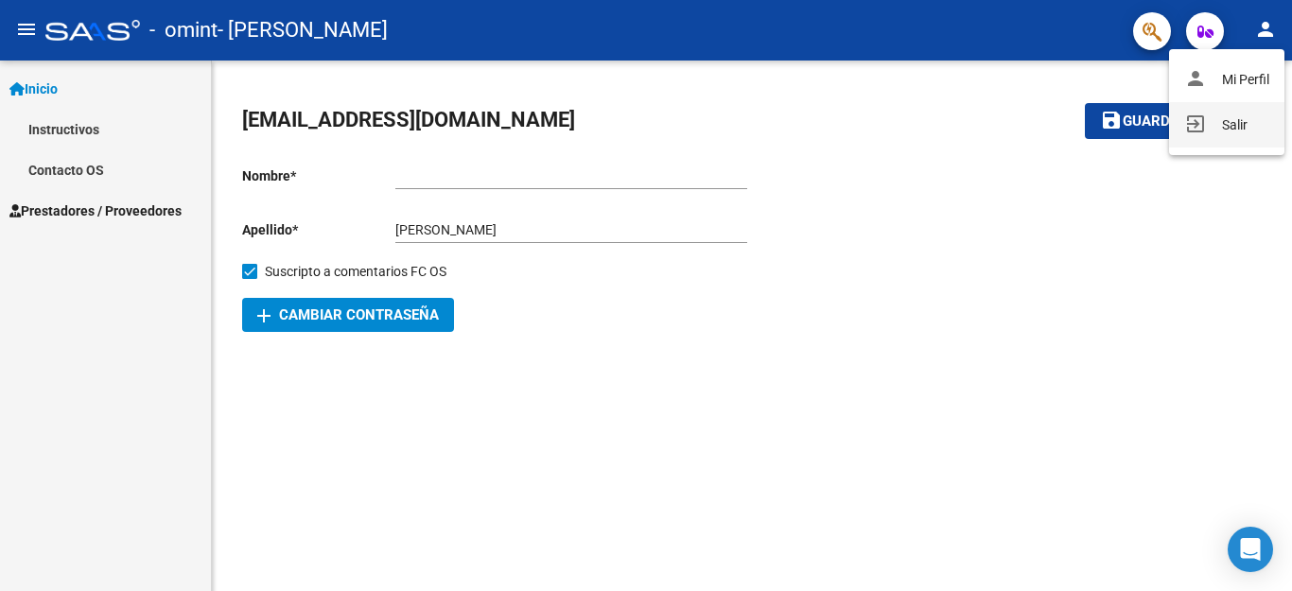
click at [1222, 128] on button "exit_to_app Salir" at bounding box center [1226, 124] width 115 height 45
